Goal: Information Seeking & Learning: Learn about a topic

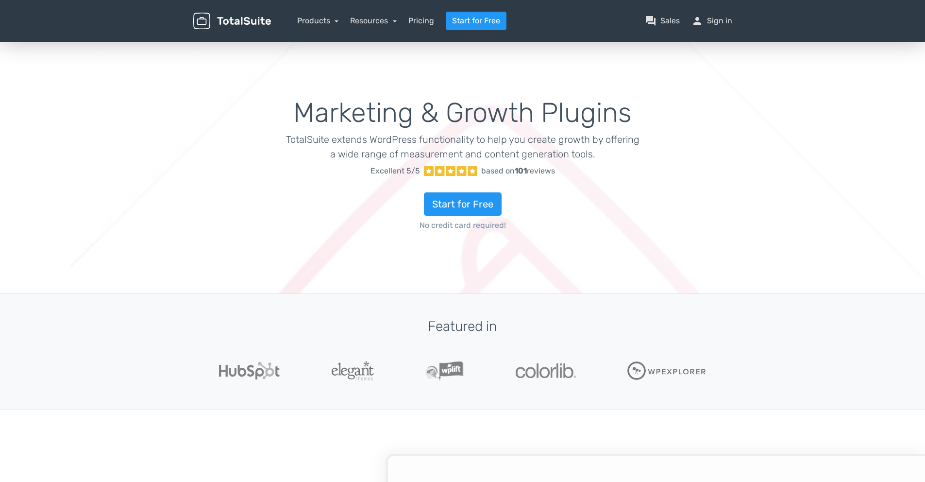
type input "totalsuite"
click at [331, 12] on nav "Products TotalPoll WordPress Poll and Contest Plugin TotalContest WordPress Con…" at bounding box center [508, 21] width 461 height 18
type input "totalsuite"
click at [325, 27] on nav "Products TotalPoll WordPress Poll and Contest Plugin TotalContest WordPress Con…" at bounding box center [508, 21] width 461 height 18
click at [328, 22] on link "Products" at bounding box center [318, 20] width 42 height 9
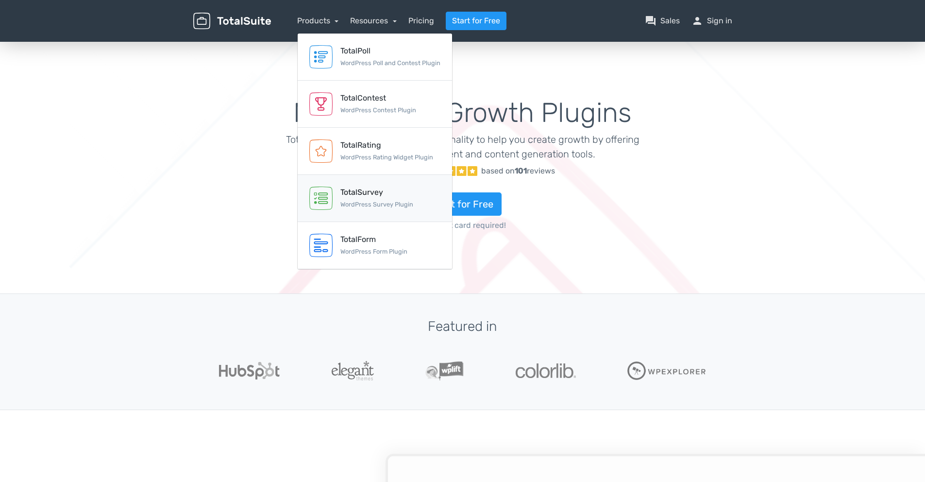
click at [349, 191] on div "TotalSurvey" at bounding box center [376, 192] width 73 height 12
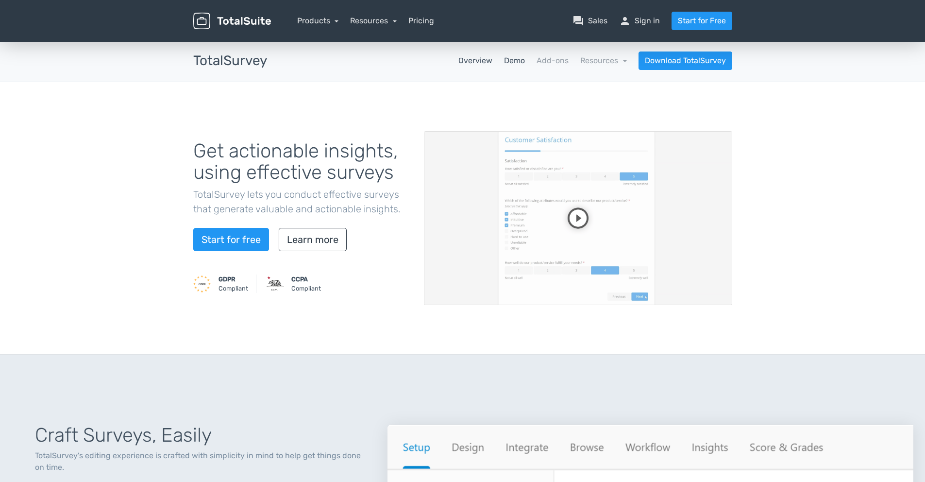
click at [516, 63] on link "Demo" at bounding box center [514, 61] width 21 height 12
type input "totalsuite"
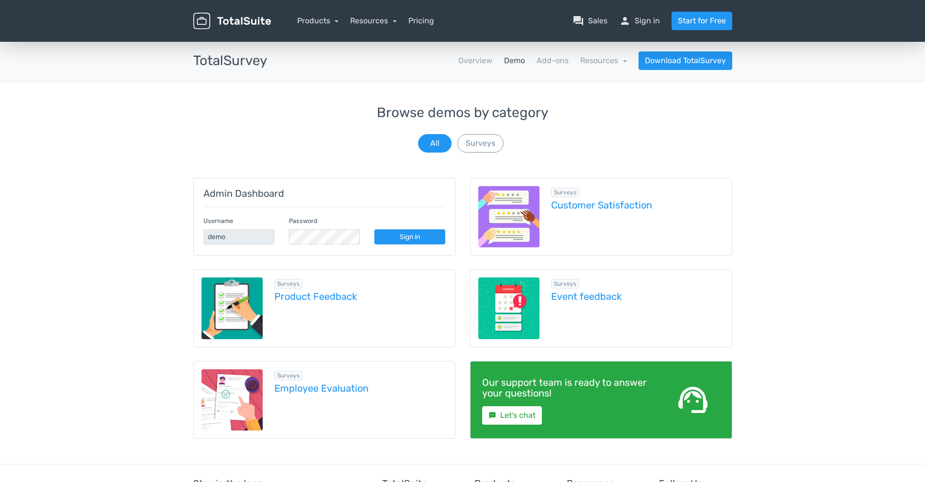
type input "totalsuite"
